Goal: Information Seeking & Learning: Learn about a topic

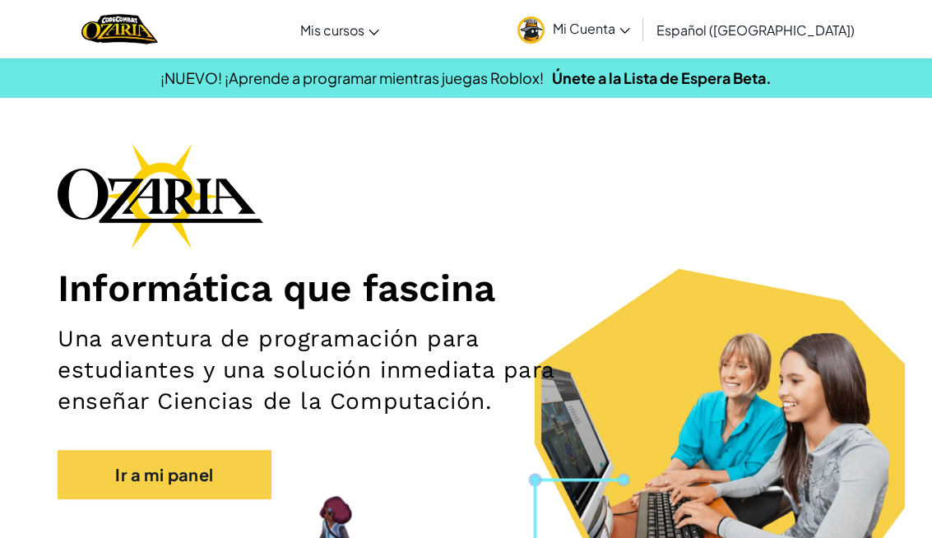
click at [616, 25] on span "Mi Cuenta" at bounding box center [591, 28] width 77 height 17
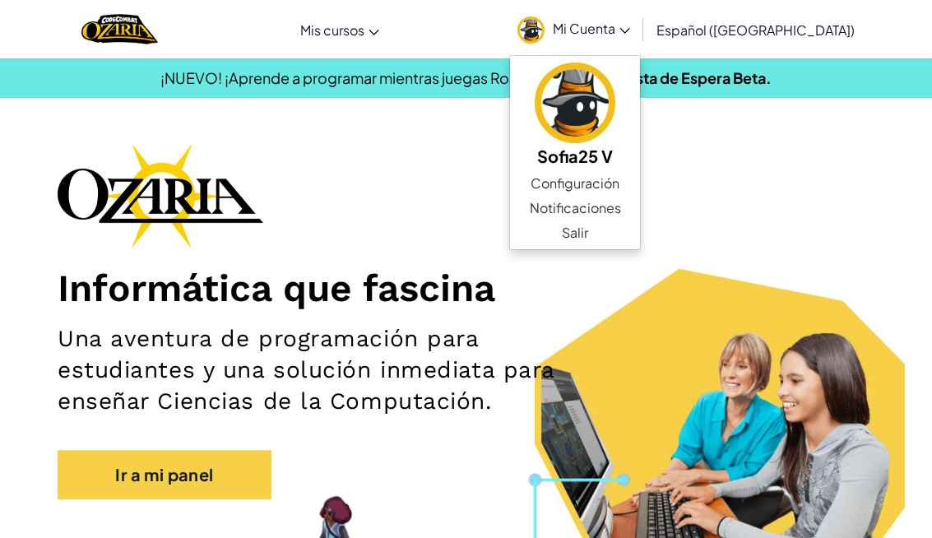
click at [555, 330] on h2 "Una aventura de programación para estudiantes y una solución inmediata para ens…" at bounding box center [331, 370] width 547 height 94
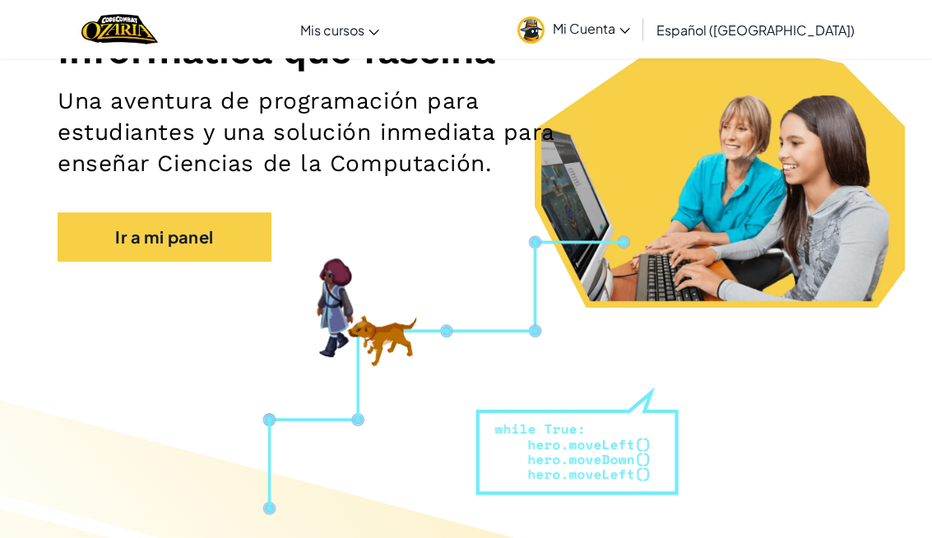
scroll to position [248, 0]
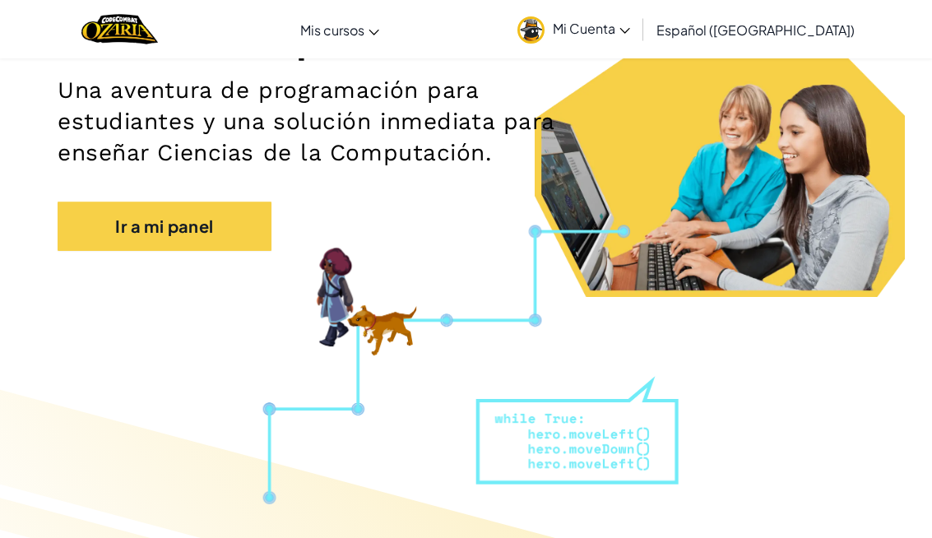
click at [88, 224] on link "Ir a mi panel" at bounding box center [165, 225] width 214 height 49
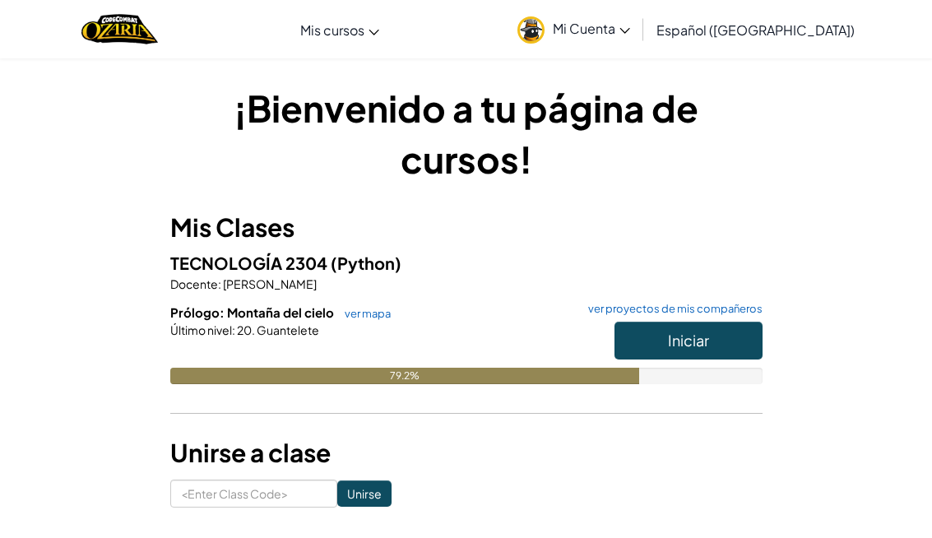
click at [664, 337] on button "Iniciar" at bounding box center [688, 341] width 148 height 38
